Goal: Navigation & Orientation: Find specific page/section

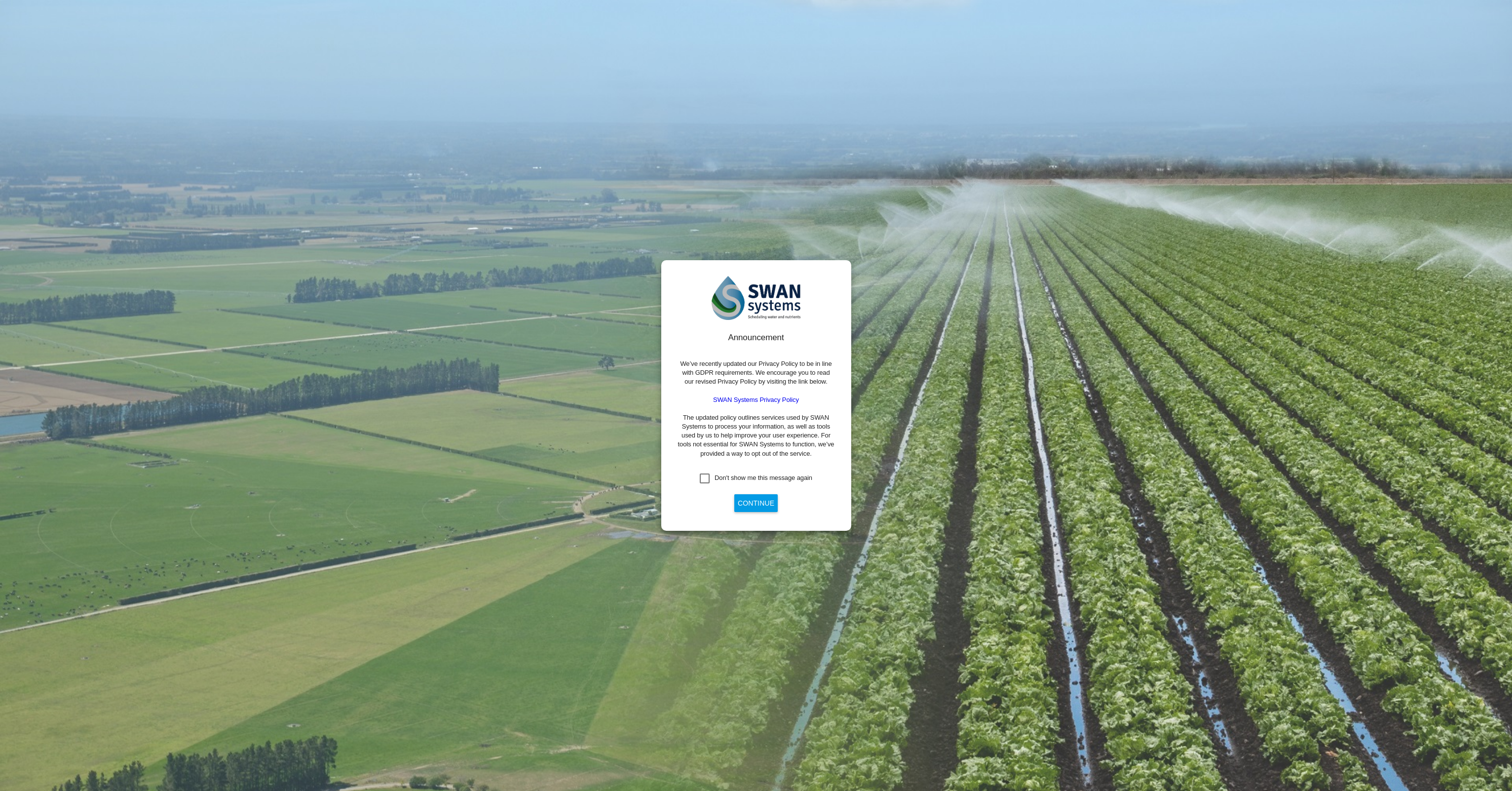
click at [736, 474] on div "Don't show me this message again" at bounding box center [764, 477] width 98 height 9
click at [748, 499] on button "Continue" at bounding box center [756, 502] width 44 height 18
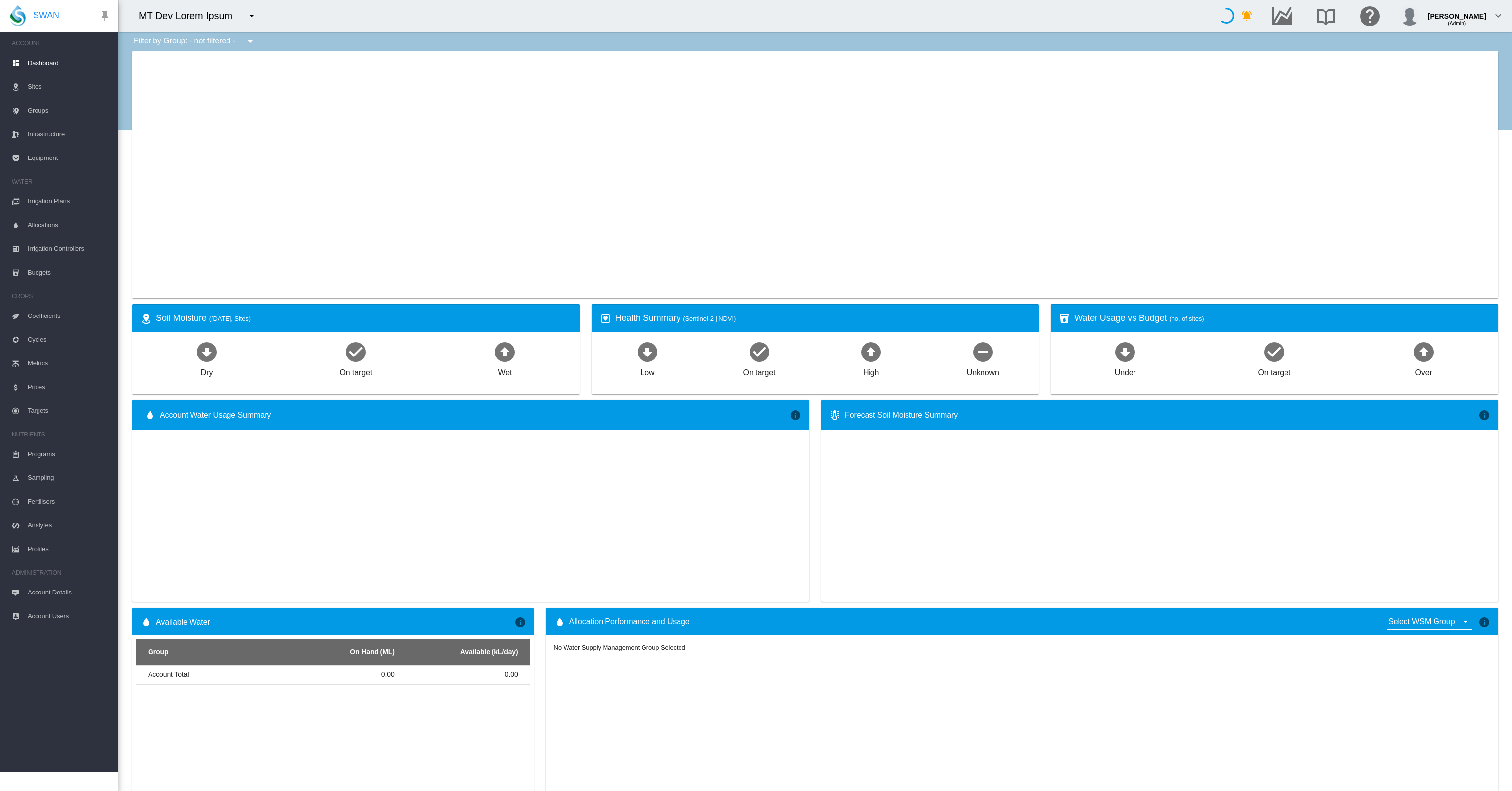
type input "**********"
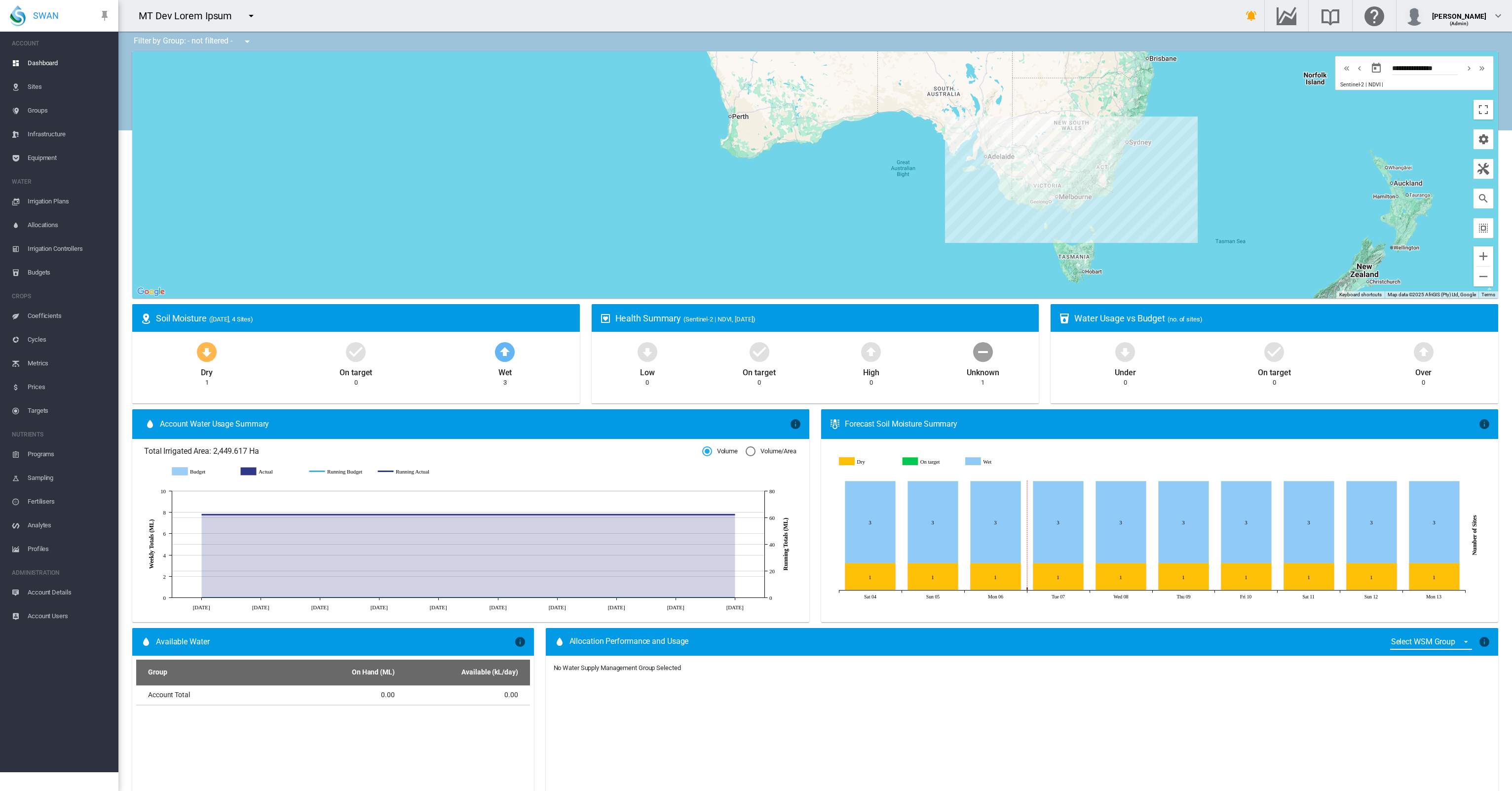
click at [207, 14] on div "MT Dev Lorem Ipsum" at bounding box center [189, 16] width 102 height 14
click at [253, 20] on md-icon "icon-menu-down" at bounding box center [251, 16] width 12 height 12
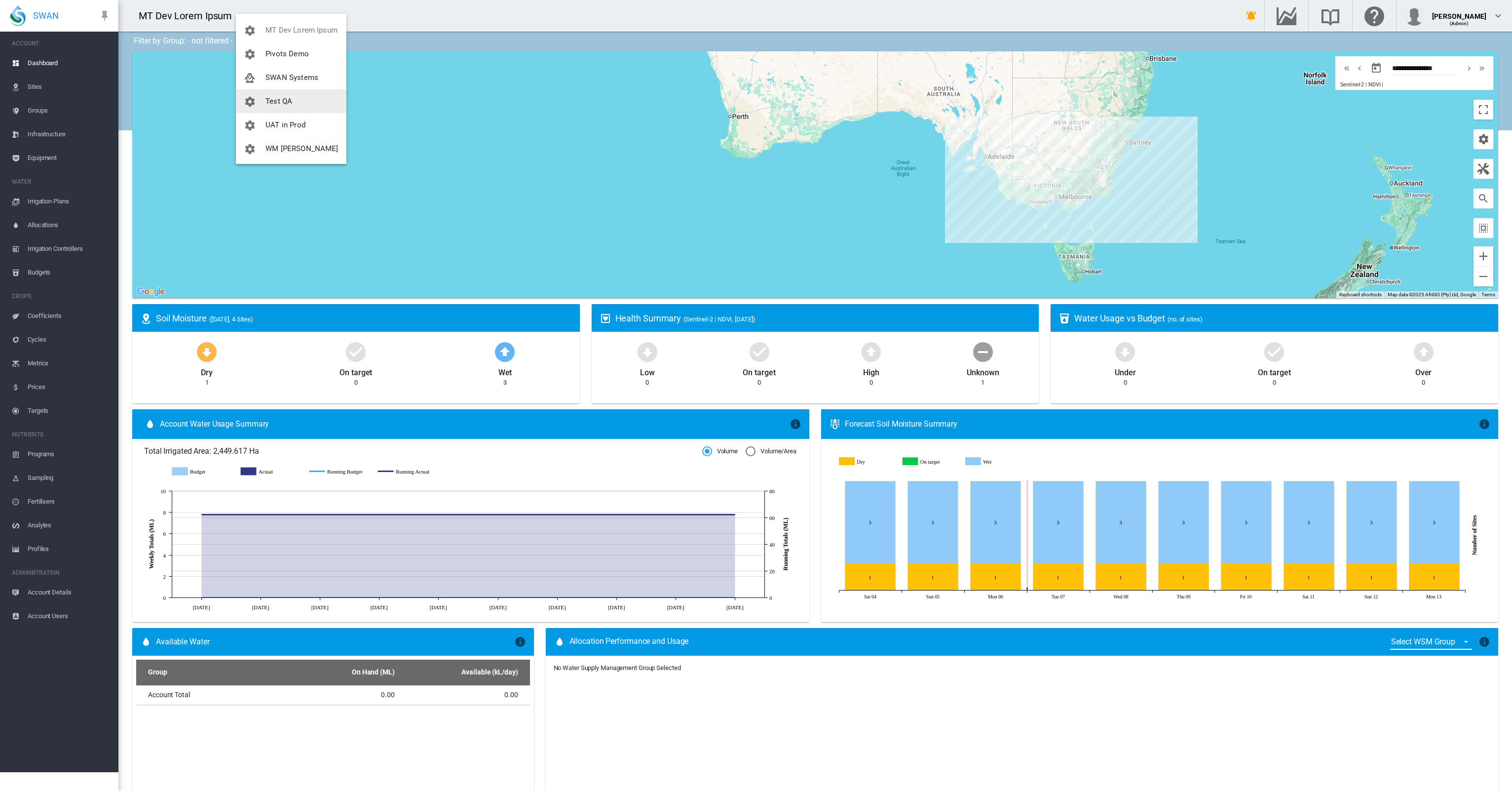
scroll to position [71, 0]
click at [301, 120] on span "UAT in Prod" at bounding box center [285, 124] width 40 height 9
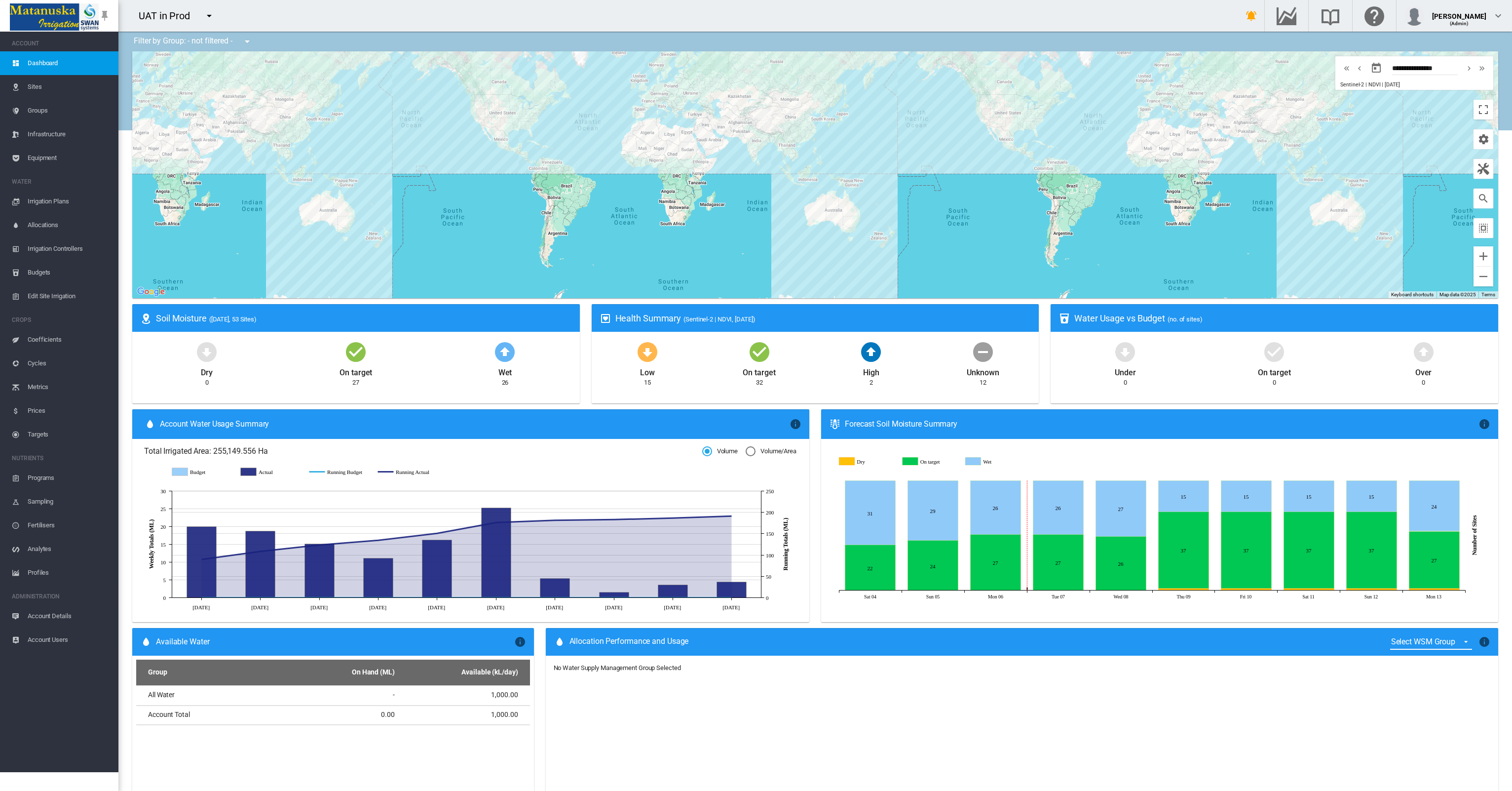
drag, startPoint x: 1195, startPoint y: 750, endPoint x: 1219, endPoint y: 692, distance: 62.8
click at [1195, 748] on ms-widget-front "Allocation Performance and Usage Select WSM Group All Water × Choose a Water Su…" at bounding box center [1022, 732] width 953 height 209
